Goal: Feedback & Contribution: Leave review/rating

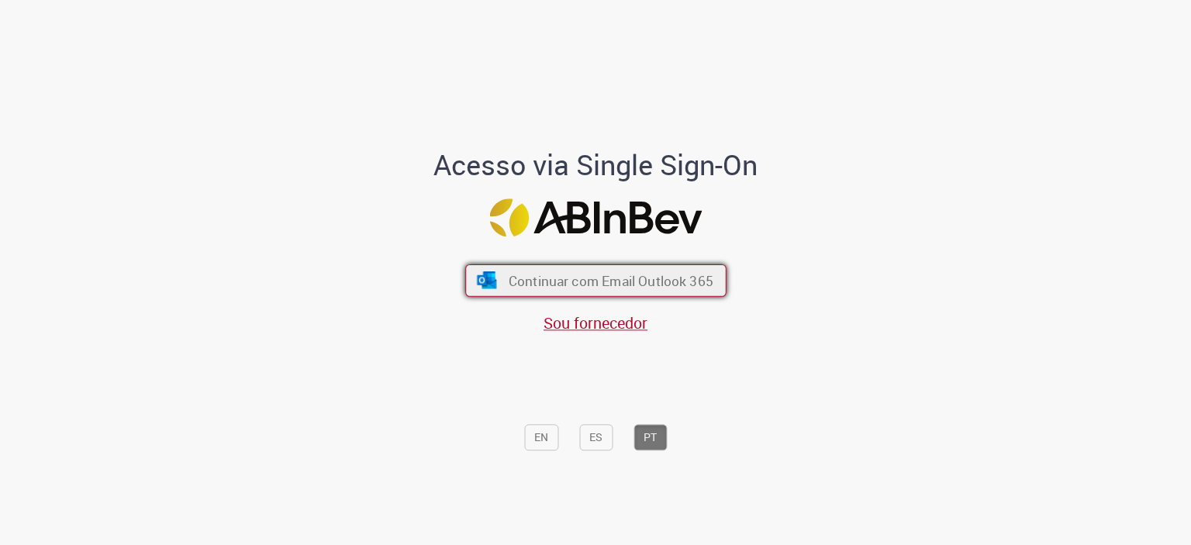
click at [651, 282] on span "Continuar com Email Outlook 365" at bounding box center [610, 280] width 205 height 18
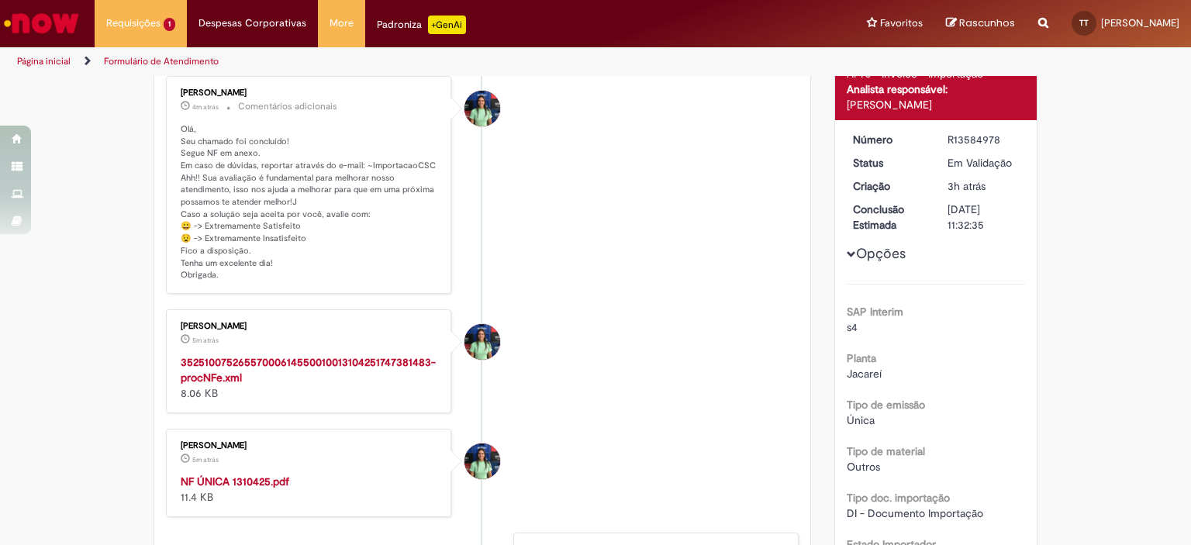
scroll to position [233, 0]
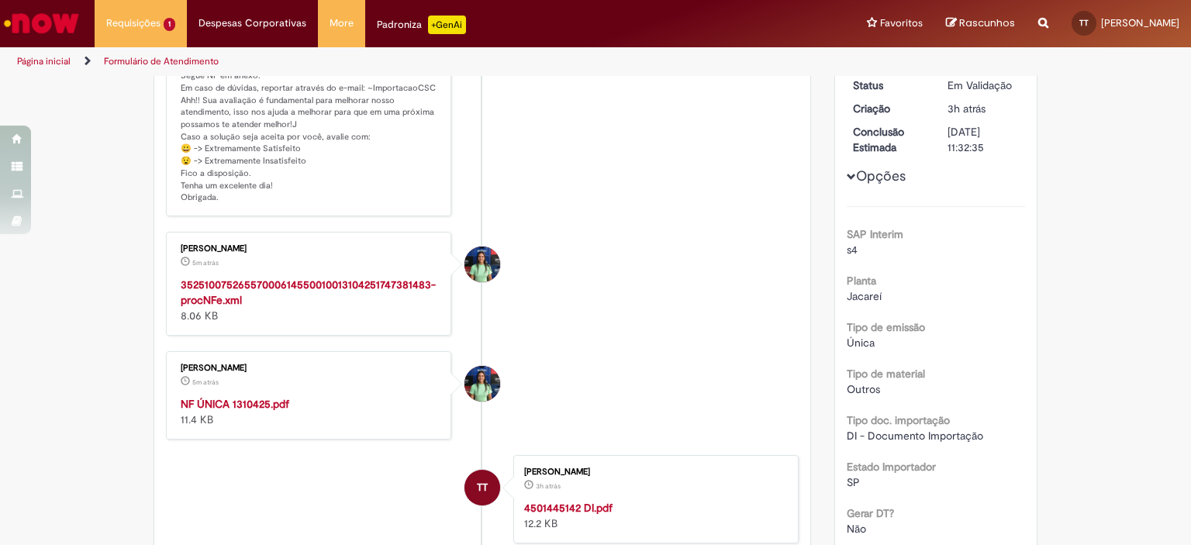
click at [227, 399] on strong "NF ÚNICA 1310425.pdf" at bounding box center [235, 404] width 109 height 14
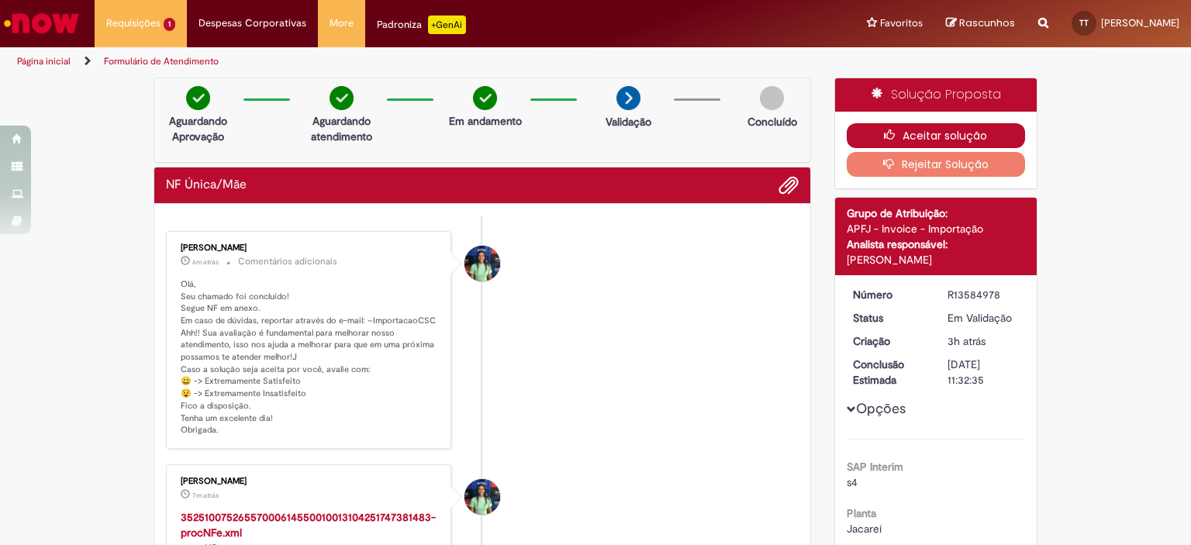
click at [940, 127] on button "Aceitar solução" at bounding box center [936, 135] width 179 height 25
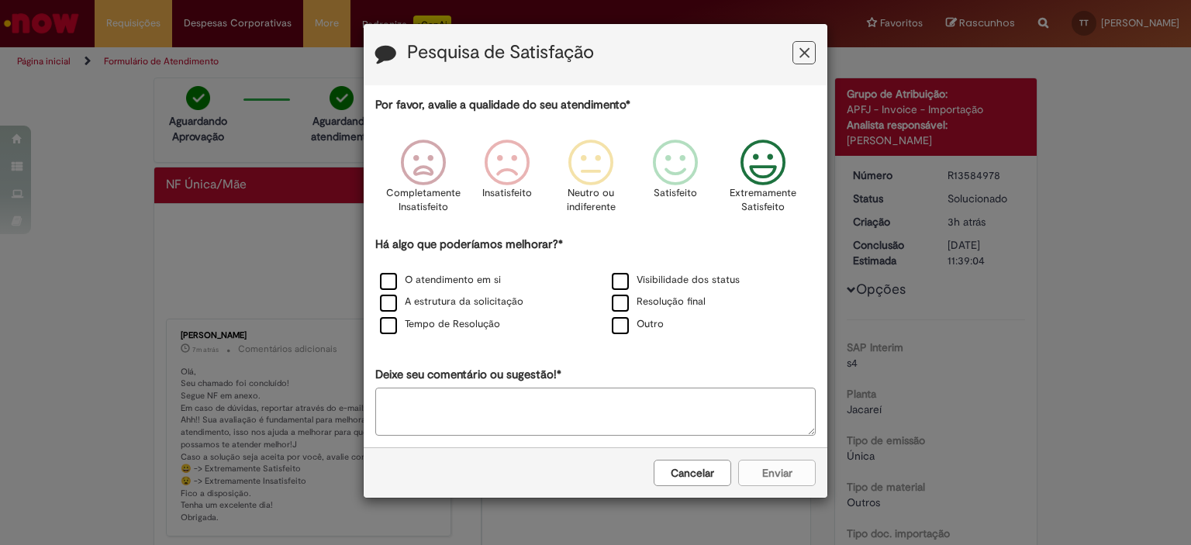
click at [769, 167] on icon "Feedback" at bounding box center [763, 163] width 58 height 47
click at [624, 285] on label "Visibilidade dos status" at bounding box center [676, 280] width 128 height 15
click at [621, 308] on label "Resolução final" at bounding box center [659, 302] width 94 height 15
click at [387, 278] on label "O atendimento em si" at bounding box center [440, 280] width 121 height 15
click at [388, 311] on div "A estrutura da solicitação" at bounding box center [479, 302] width 229 height 19
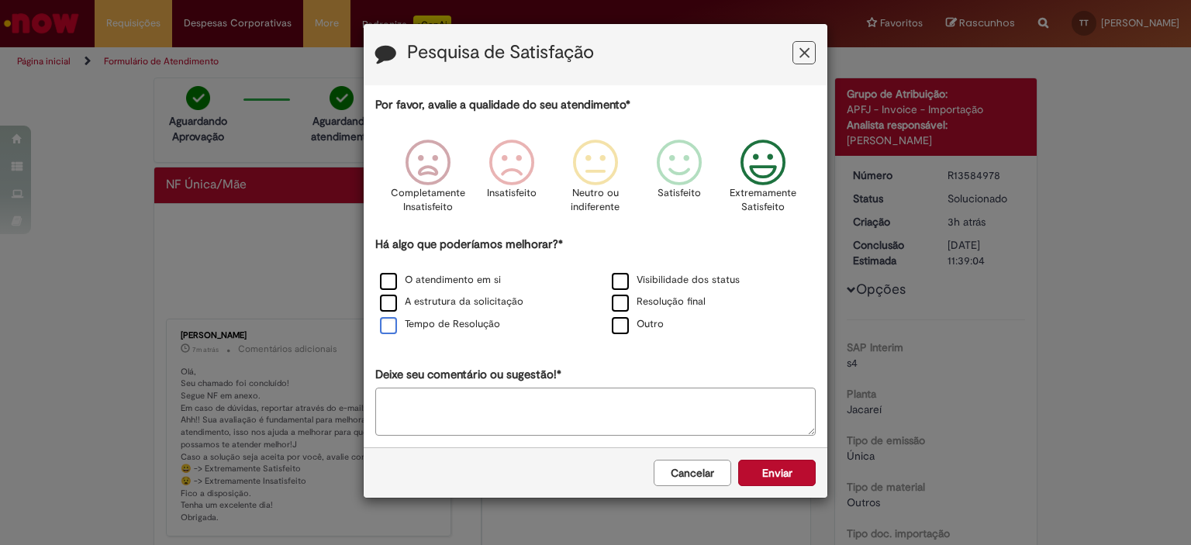
click at [388, 326] on label "Tempo de Resolução" at bounding box center [440, 324] width 120 height 15
click at [391, 301] on label "A estrutura da solicitação" at bounding box center [451, 302] width 143 height 15
click at [783, 465] on button "Enviar" at bounding box center [777, 473] width 78 height 26
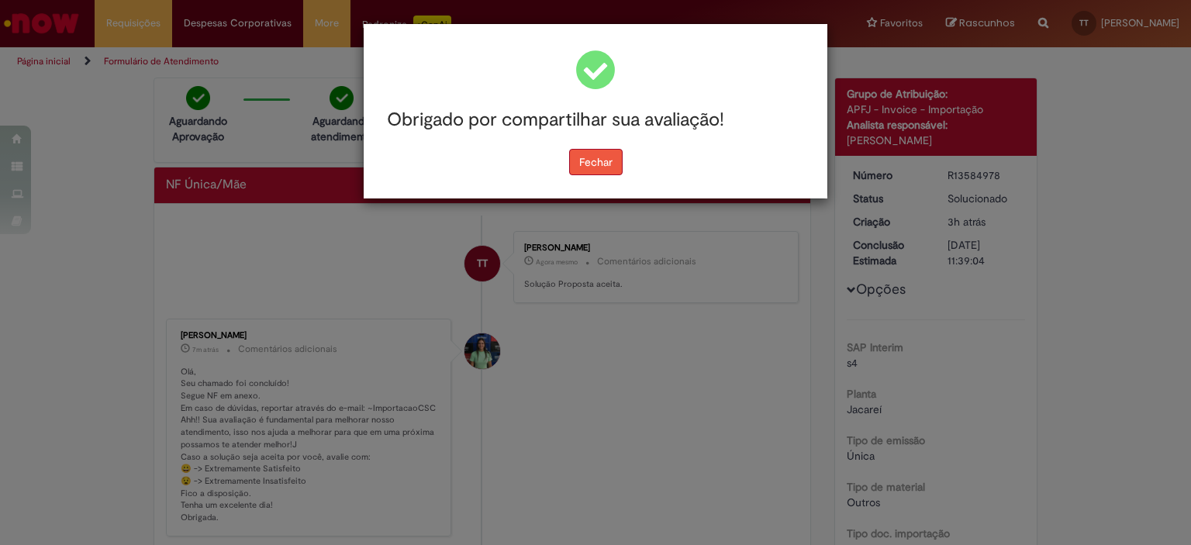
click at [592, 167] on button "Fechar" at bounding box center [596, 162] width 54 height 26
